Goal: Task Accomplishment & Management: Complete application form

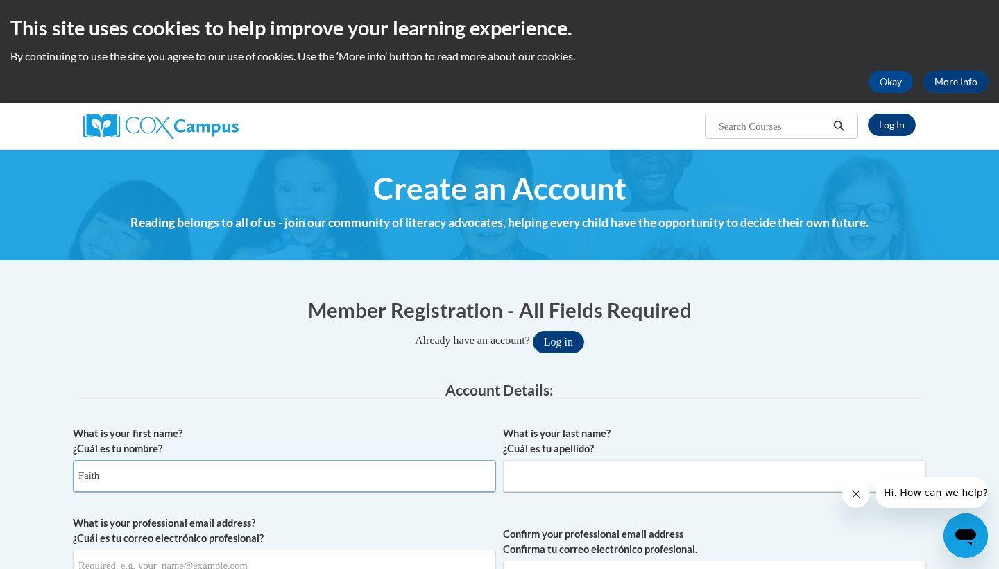
type input "Faith"
type input "J"
type input "[PERSON_NAME]"
type input "Faith"
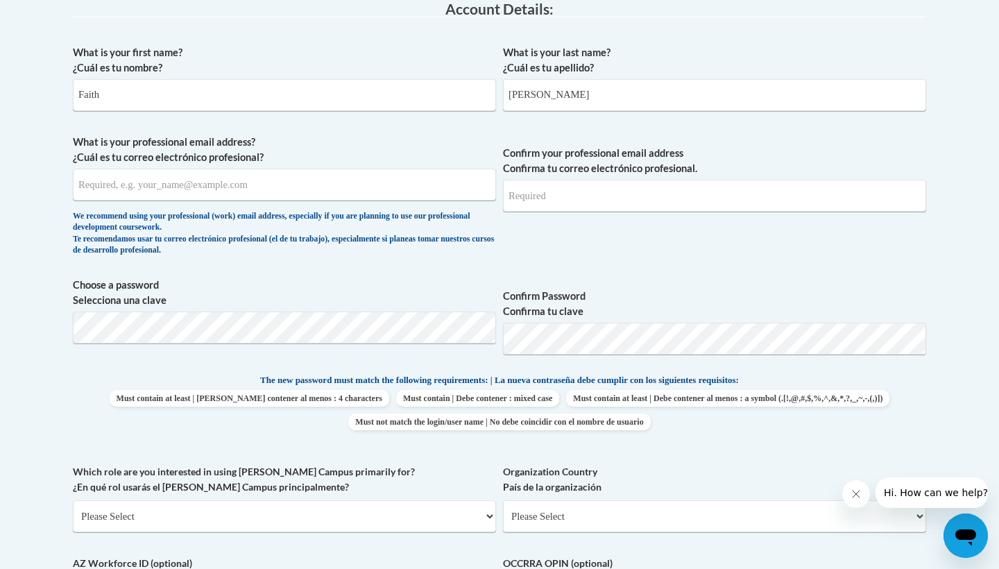
scroll to position [381, 0]
type input "[EMAIL_ADDRESS][DOMAIN_NAME]"
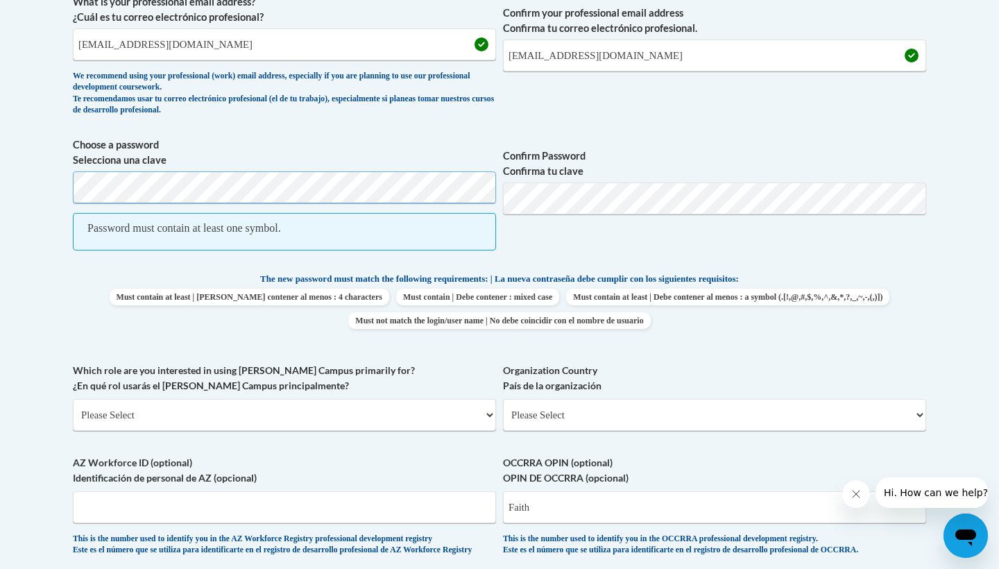
scroll to position [527, 0]
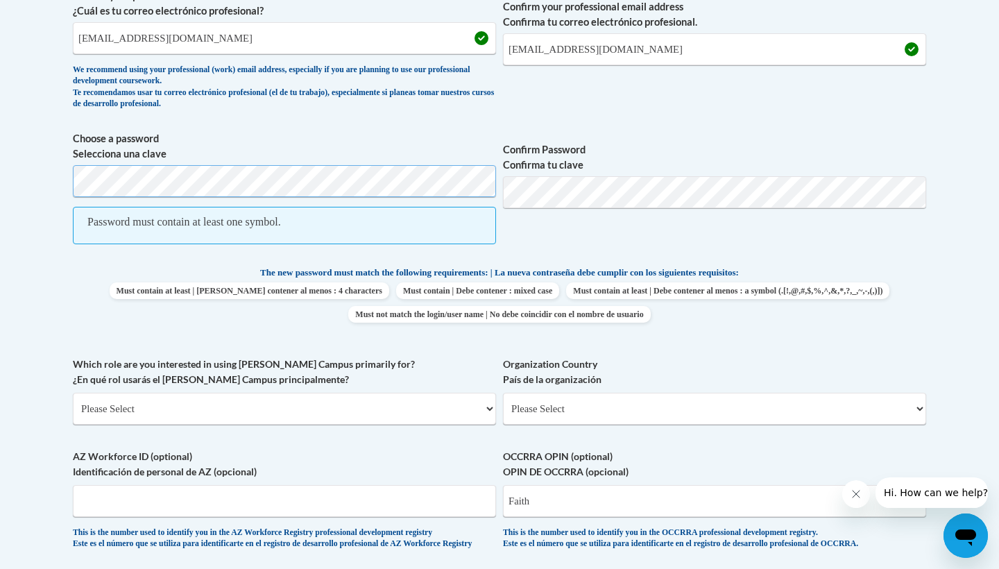
click at [40, 172] on body "This site uses cookies to help improve your learning experience. By continuing …" at bounding box center [499, 339] width 999 height 1732
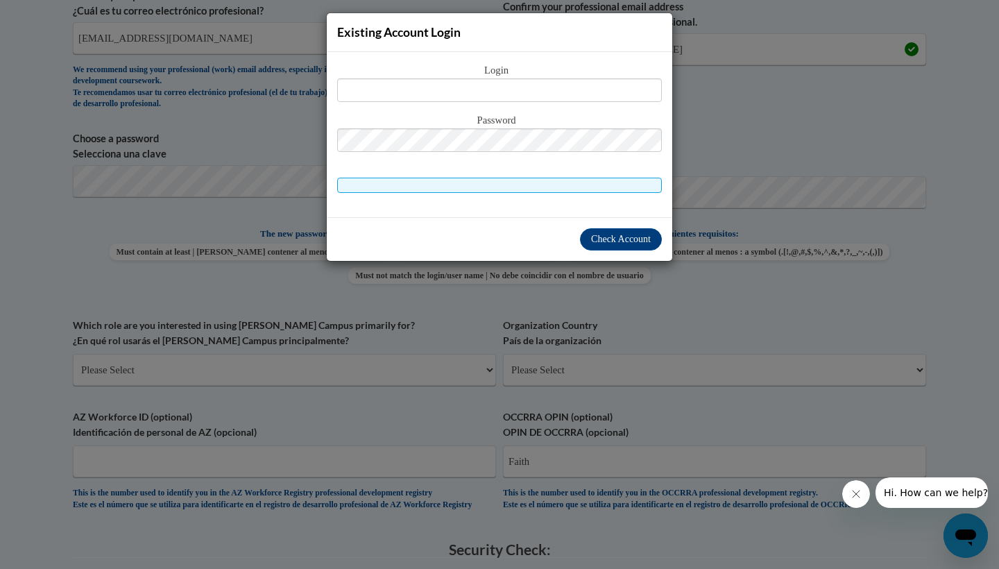
click at [682, 193] on div "Existing Account Login Login Password" at bounding box center [499, 284] width 999 height 569
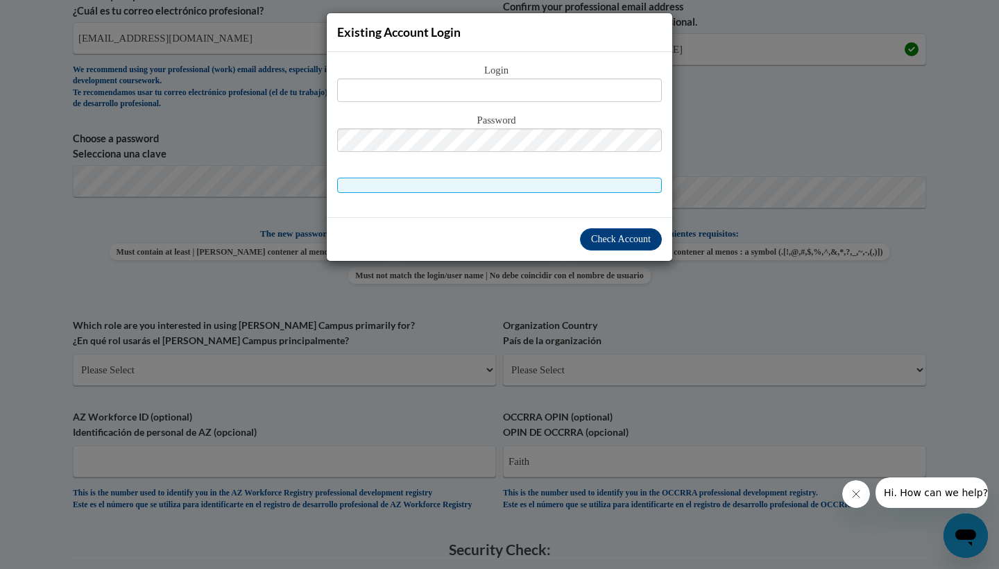
click at [761, 234] on div "Existing Account Login Login Password" at bounding box center [499, 284] width 999 height 569
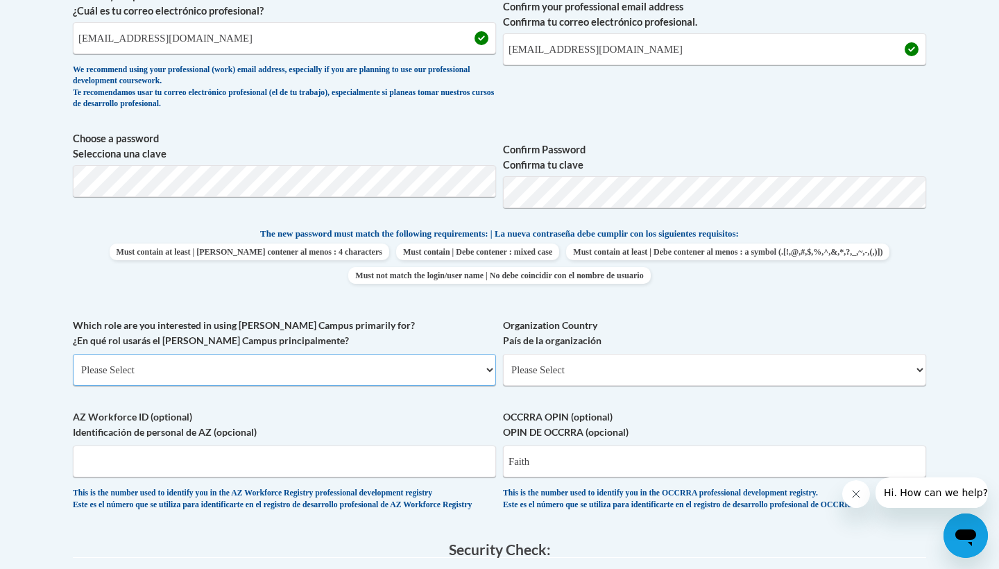
select select "5a18ea06-2b54-4451-96f2-d152daf9eac5"
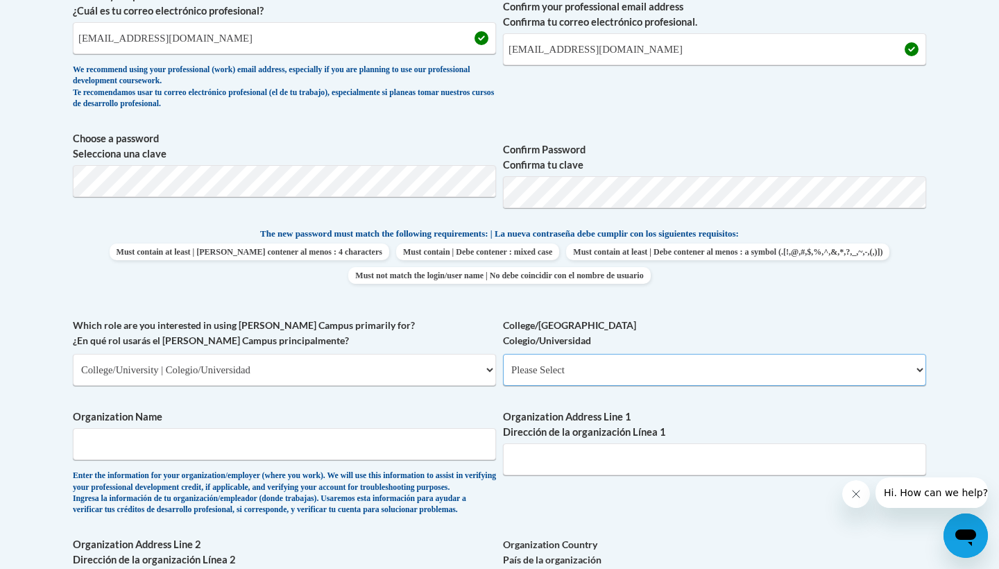
select select "99b32b07-cffc-426c-8bf6-0cd77760d84b"
type input "[PERSON_NAME] Community College"
click at [994, 360] on body "This site uses cookies to help improve your learning experience. By continuing …" at bounding box center [499, 429] width 999 height 1912
click at [985, 375] on body "This site uses cookies to help improve your learning experience. By continuing …" at bounding box center [499, 429] width 999 height 1912
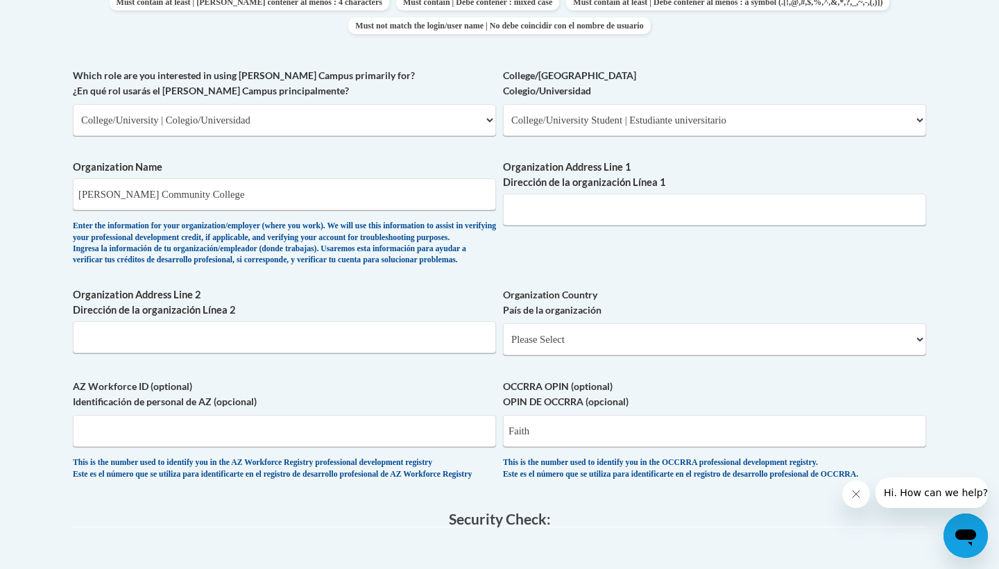
scroll to position [786, 0]
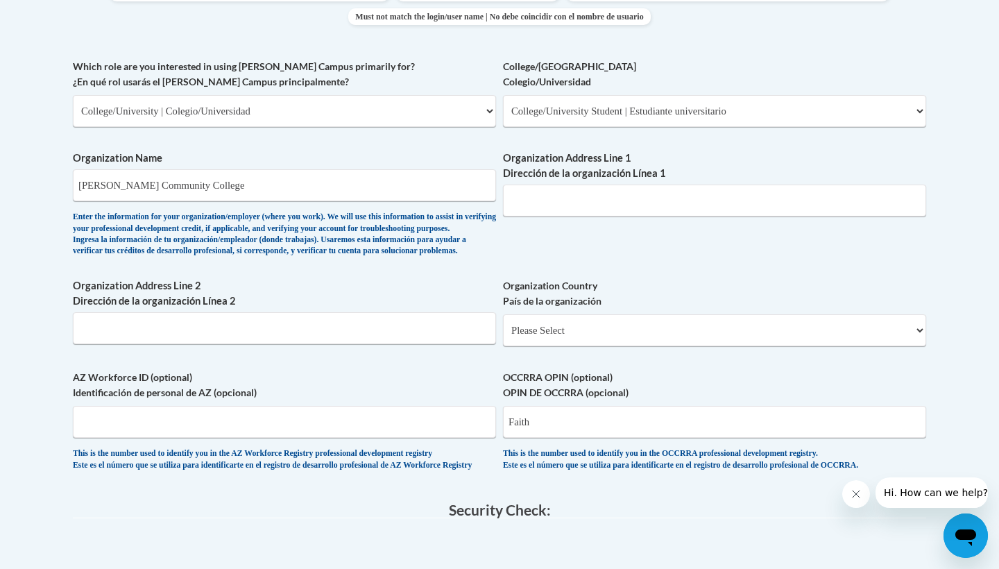
click at [991, 277] on body "This site uses cookies to help improve your learning experience. By continuing …" at bounding box center [499, 170] width 999 height 1912
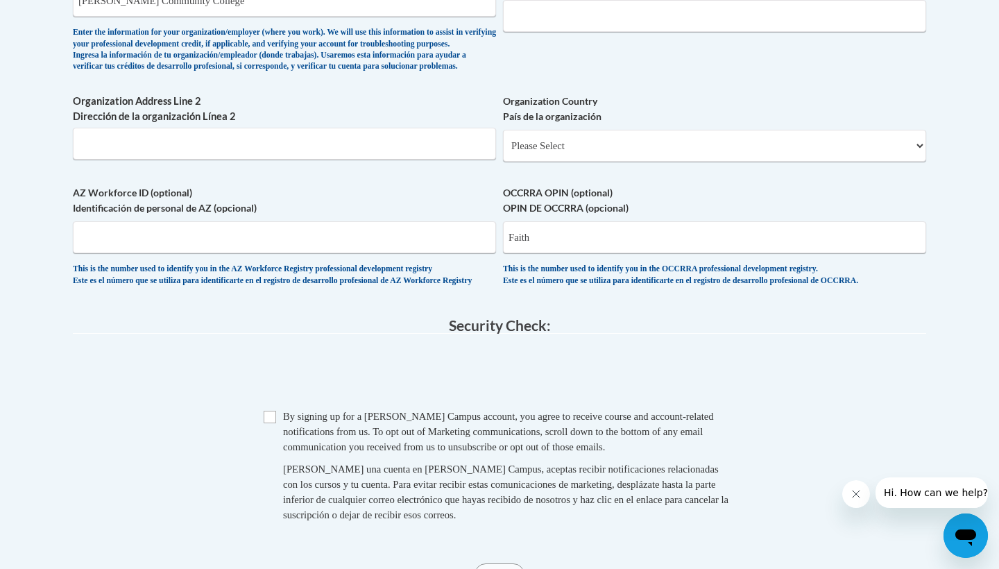
scroll to position [988, 0]
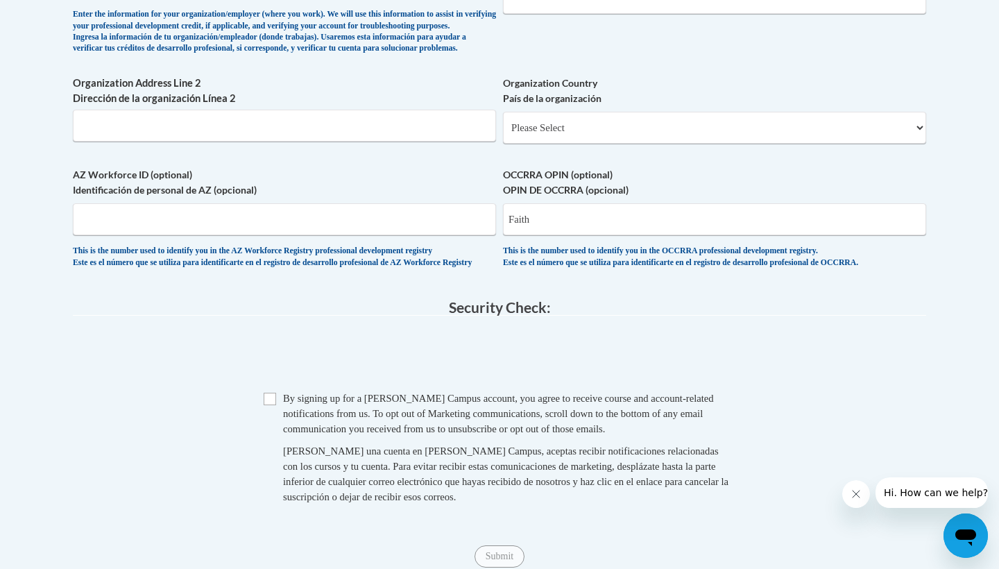
click at [274, 405] on input "Checkbox" at bounding box center [270, 399] width 12 height 12
checkbox input "true"
click at [331, 365] on span "0cAFcWeA4TEJdZtCiM-8WReRvyjrEL8GHy2N6F0HTZv5Pk5Aw6huXxiLYSnT7-4FQtlcb52SExRuDCq…" at bounding box center [499, 356] width 853 height 54
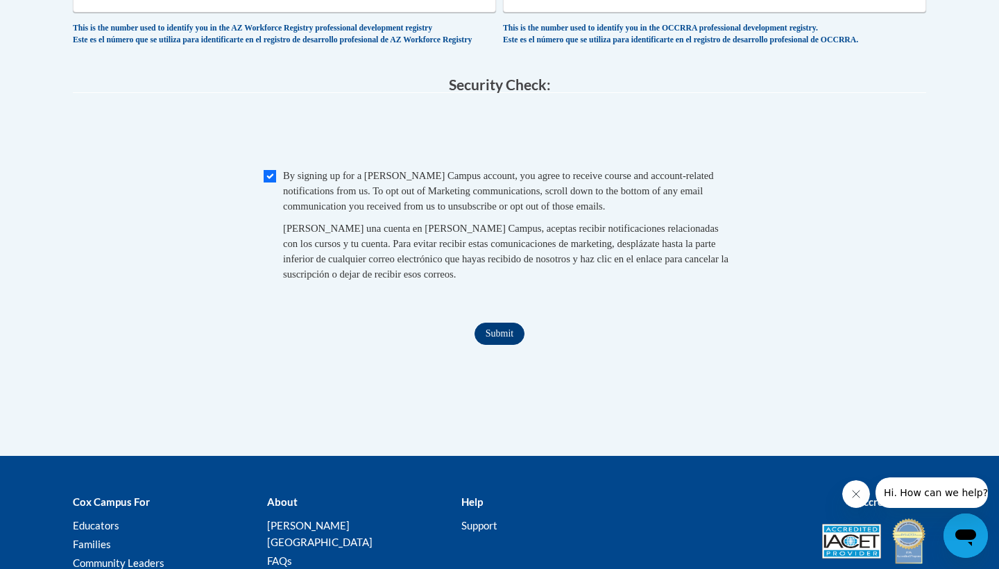
click at [490, 345] on input "Submit" at bounding box center [499, 333] width 50 height 22
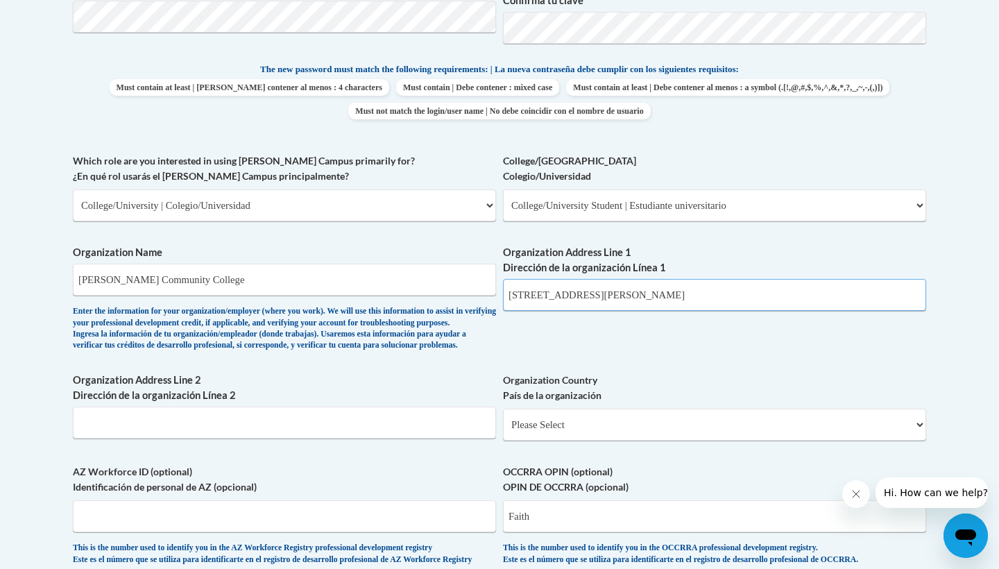
type input "[STREET_ADDRESS][PERSON_NAME]"
click at [639, 335] on div "What is your first name? ¿Cuál es tu nombre? Faith What is your last name? ¿Cuá…" at bounding box center [499, 153] width 853 height 852
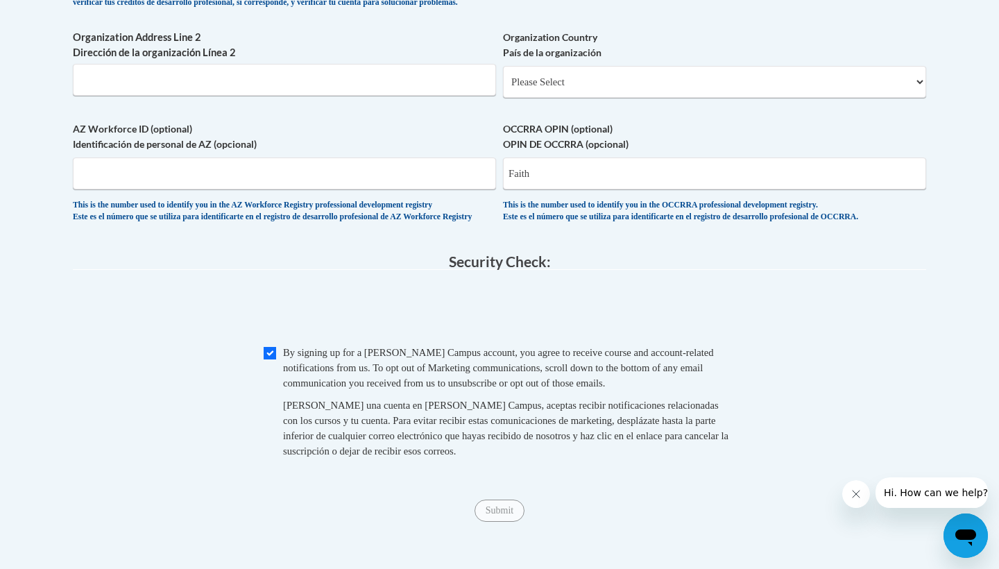
scroll to position [1039, 0]
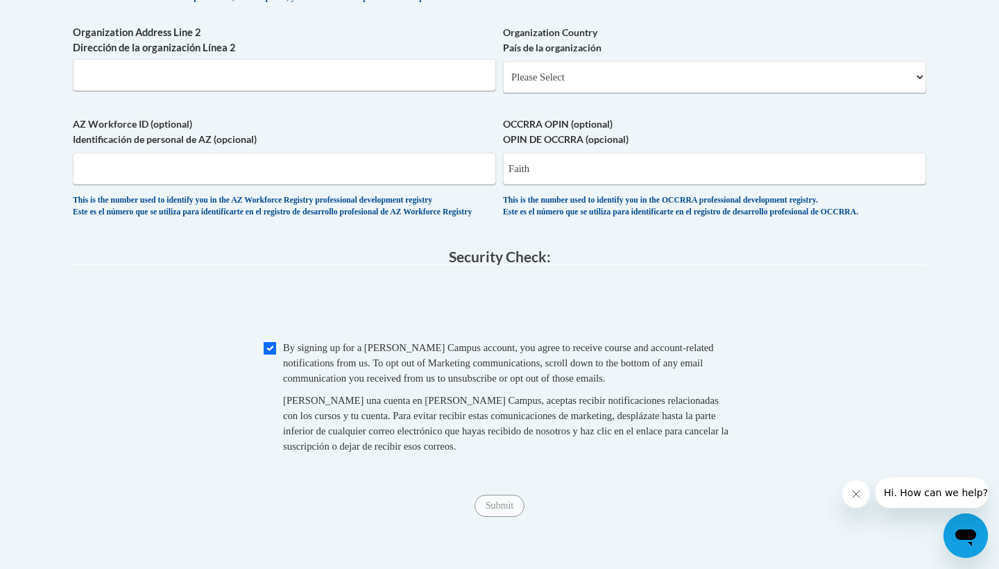
click at [754, 379] on div "Checkbox By signing up for a [PERSON_NAME] Campus account, you agree to receive…" at bounding box center [499, 404] width 853 height 128
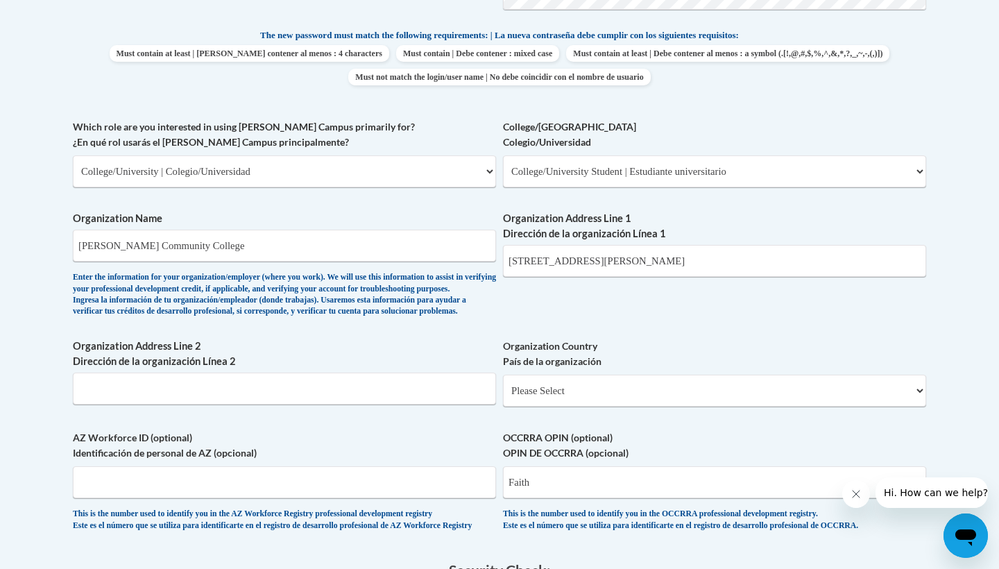
scroll to position [725, 0]
click at [632, 252] on input "[STREET_ADDRESS][PERSON_NAME]" at bounding box center [714, 261] width 423 height 32
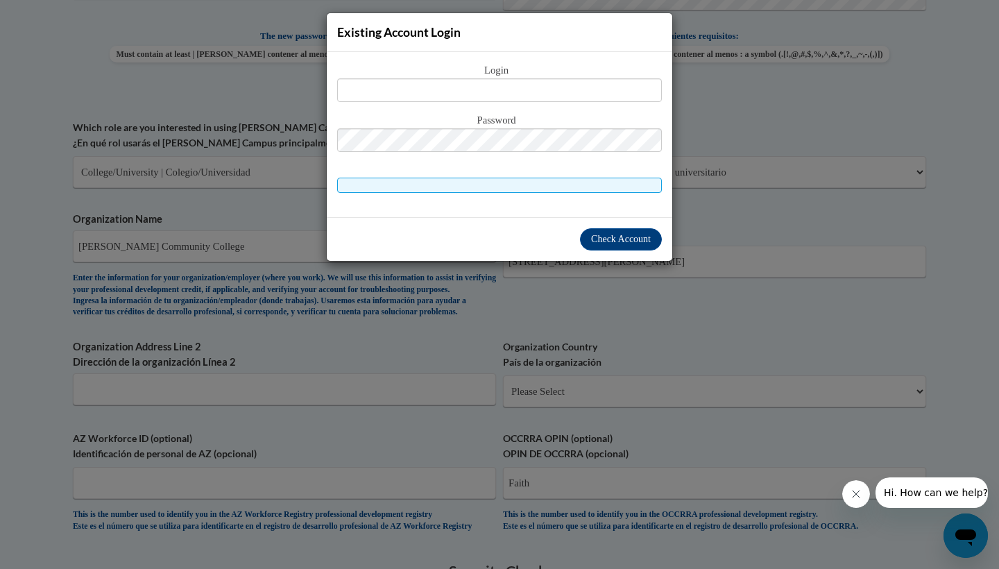
click at [700, 291] on div "Existing Account Login Login Password" at bounding box center [499, 284] width 999 height 569
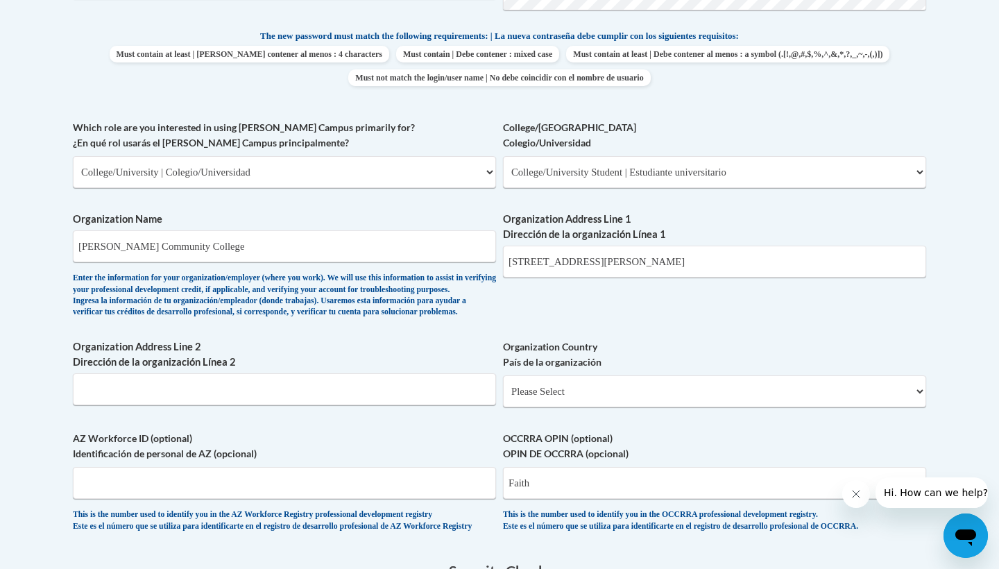
click at [700, 291] on div "What is your first name? ¿Cuál es tu nombre? Faith What is your last name? ¿Cuá…" at bounding box center [499, 120] width 853 height 852
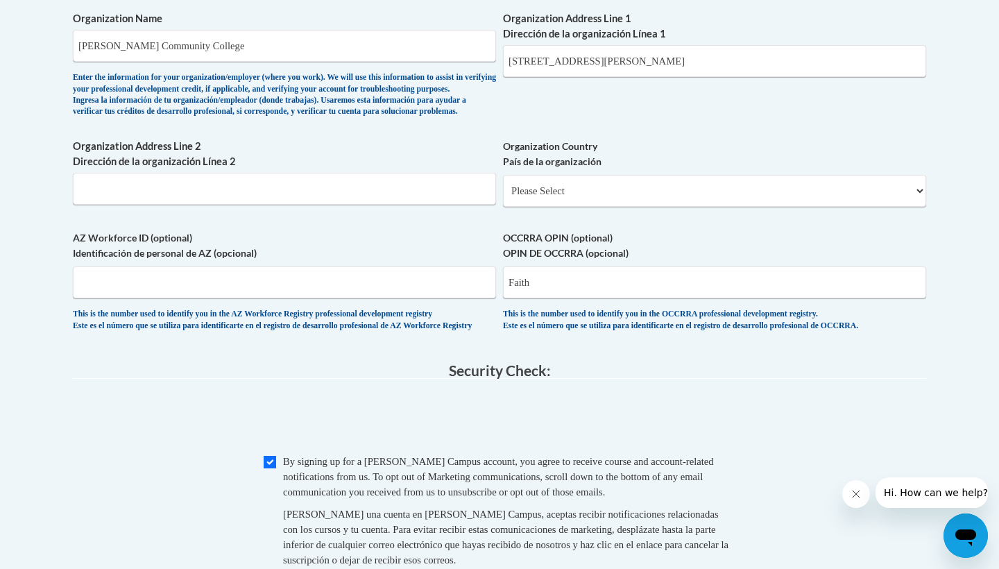
scroll to position [929, 0]
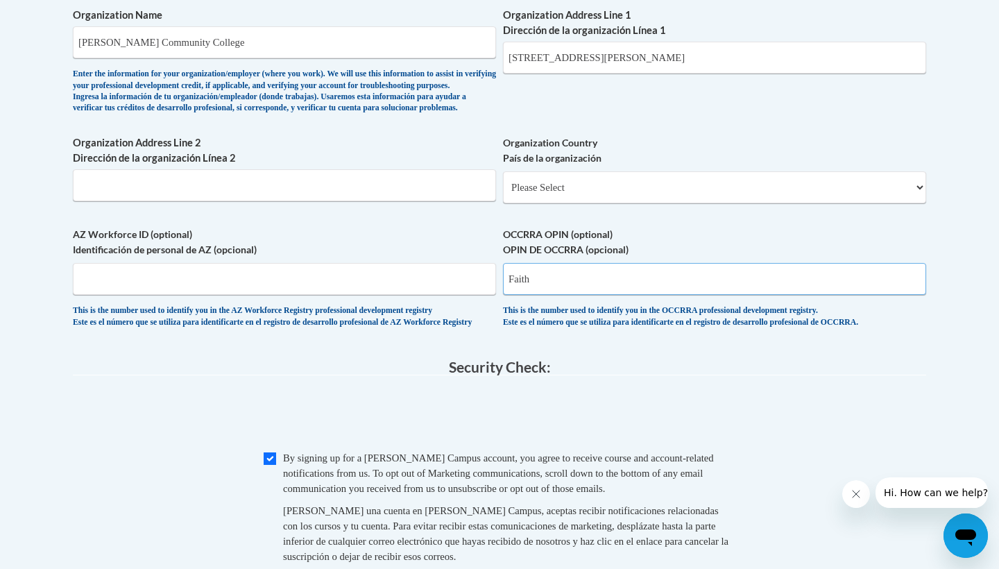
drag, startPoint x: 646, startPoint y: 285, endPoint x: 469, endPoint y: 285, distance: 177.5
click at [784, 375] on legend "Security Check:" at bounding box center [499, 367] width 853 height 16
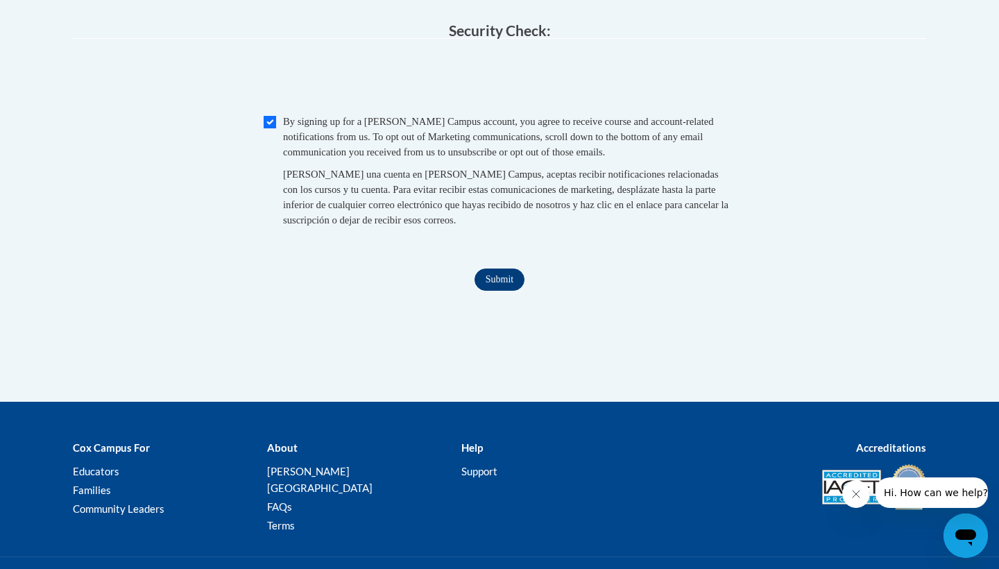
click at [505, 291] on input "Submit" at bounding box center [499, 279] width 50 height 22
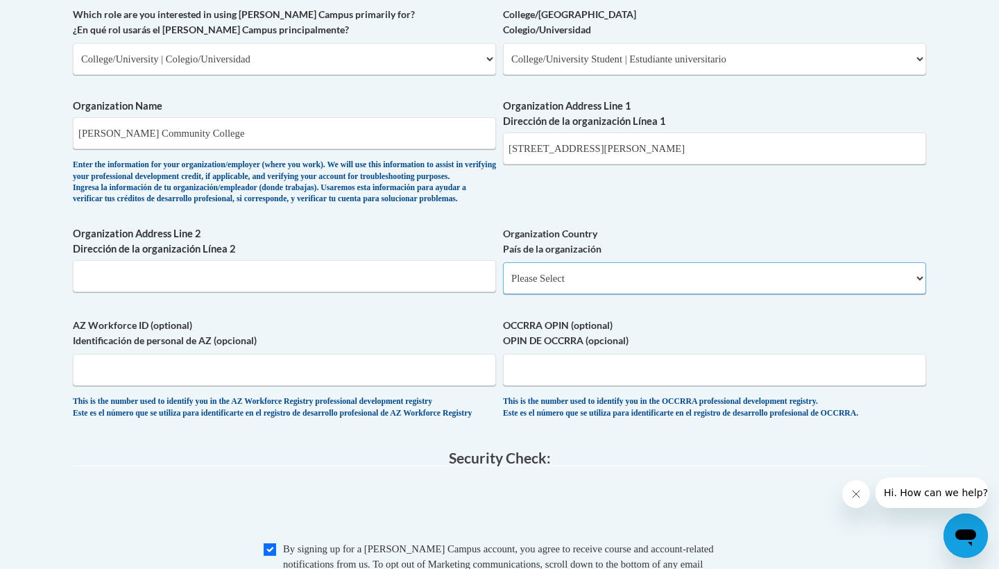
select select "ad49bcad-a171-4b2e-b99c-48b446064914"
select select
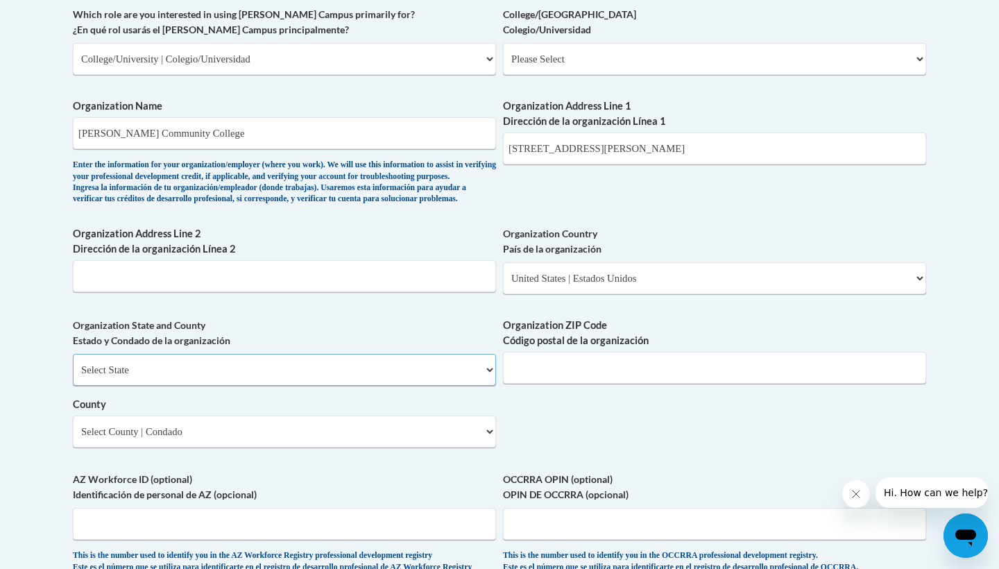
select select "[US_STATE]"
click at [372, 429] on select "County" at bounding box center [284, 431] width 423 height 32
click at [479, 428] on select "County" at bounding box center [284, 431] width 423 height 32
click at [490, 436] on select "County" at bounding box center [284, 431] width 423 height 32
click at [491, 427] on select "County" at bounding box center [284, 431] width 423 height 32
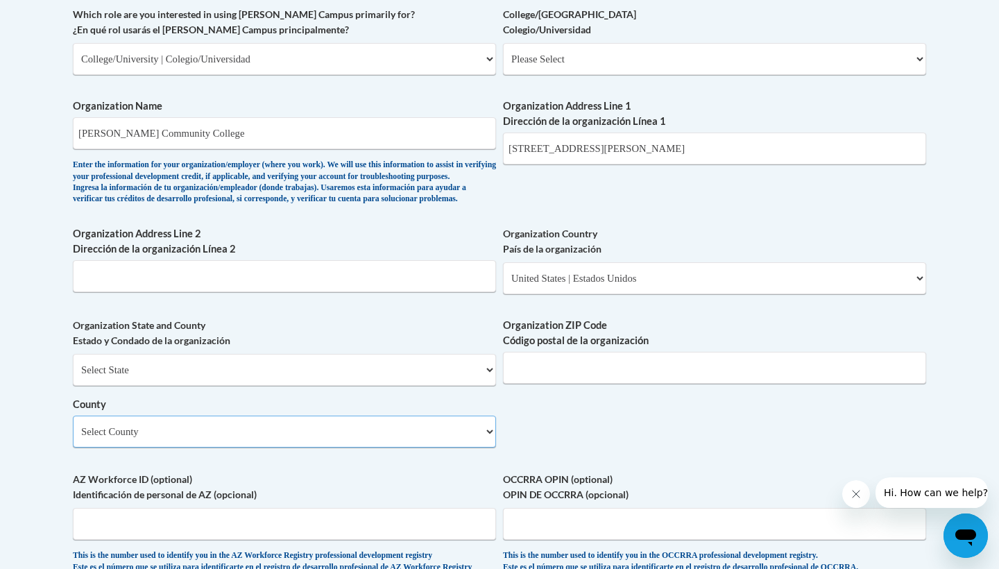
select select "Duplin"
type input "28349"
click at [650, 433] on div "What is your first name? ¿Cuál es tu nombre? Faith What is your last name? ¿Cuá…" at bounding box center [499, 84] width 853 height 1006
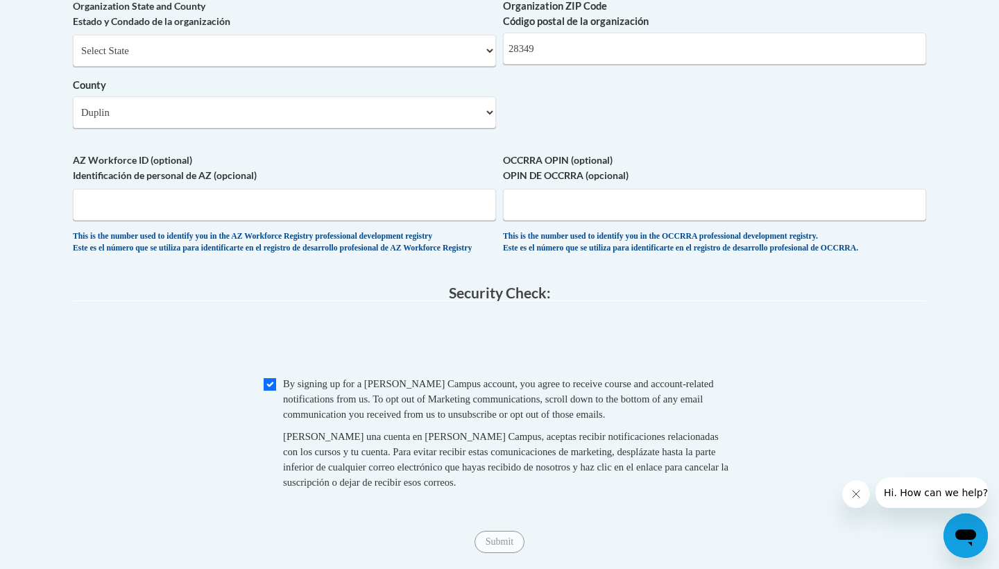
scroll to position [1177, 0]
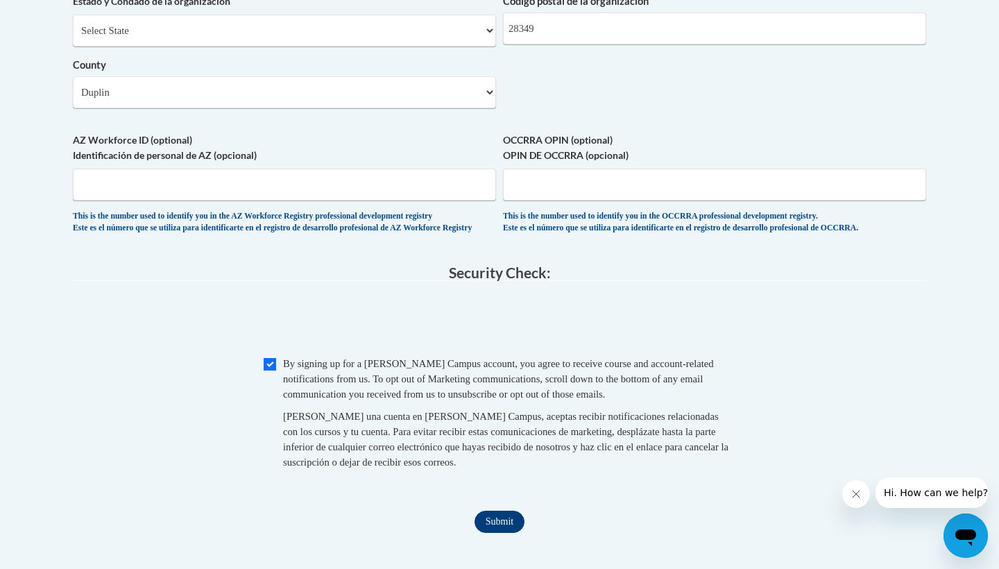
click at [516, 525] on input "Submit" at bounding box center [499, 521] width 50 height 22
